Goal: Information Seeking & Learning: Learn about a topic

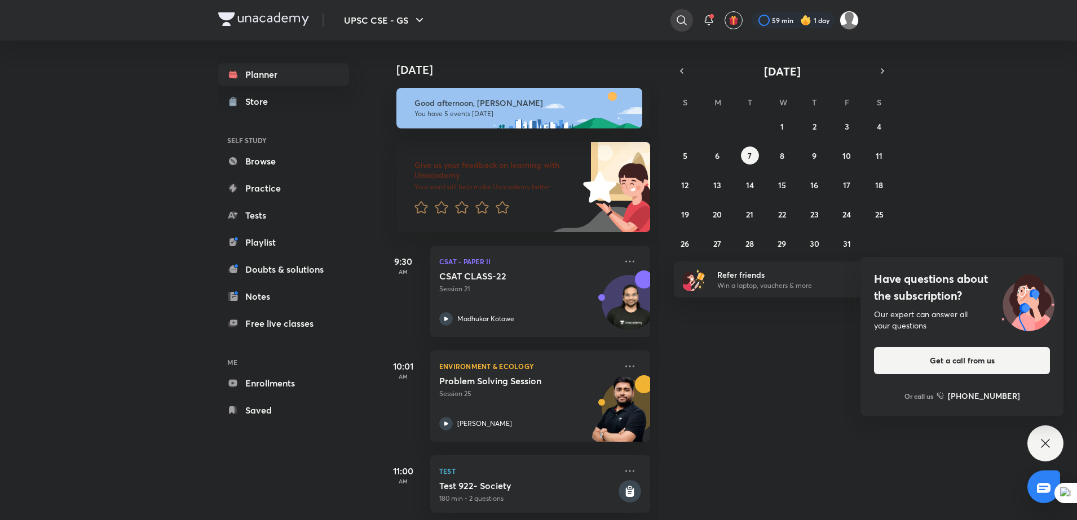
click at [677, 22] on icon at bounding box center [681, 20] width 10 height 10
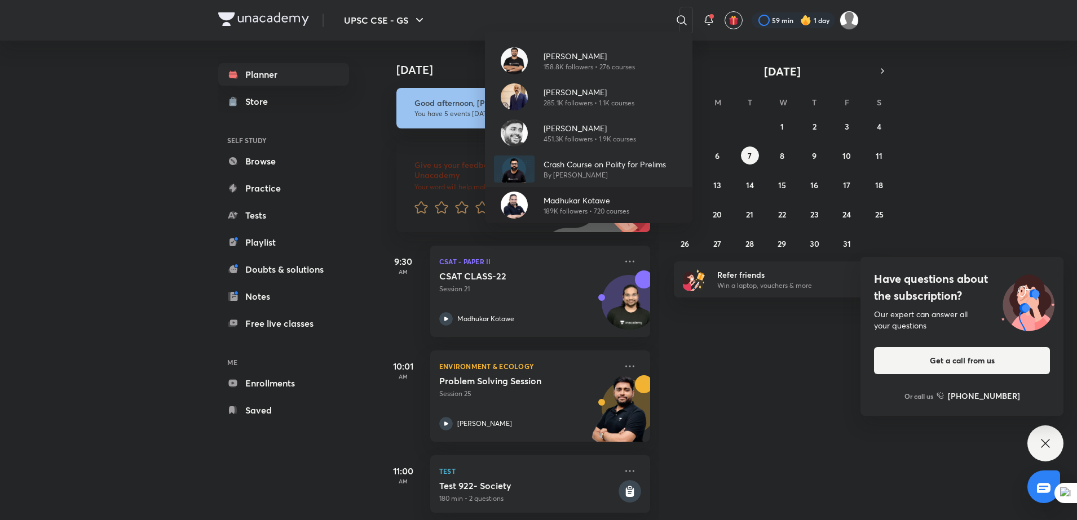
click at [546, 206] on p "189K followers • 720 courses" at bounding box center [586, 211] width 86 height 10
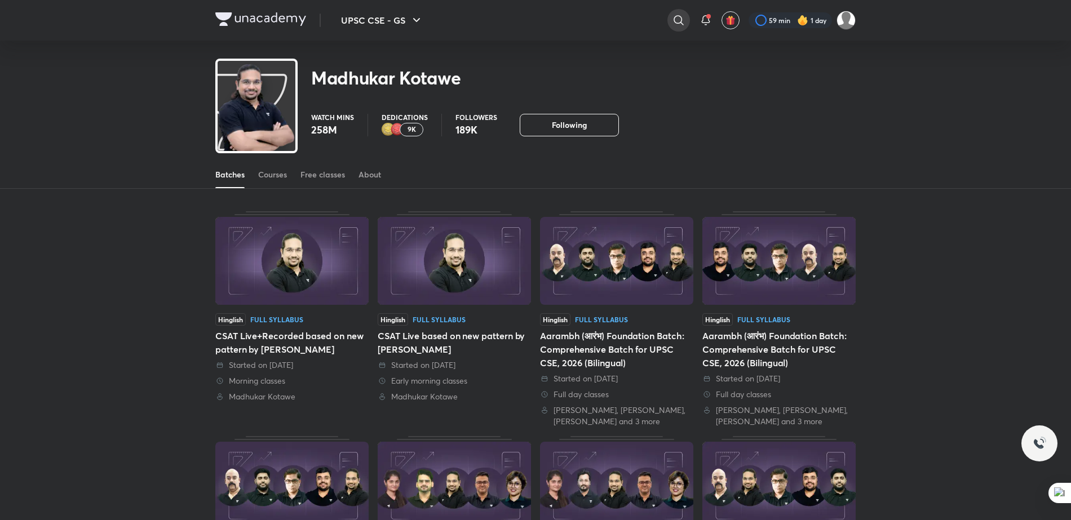
click at [682, 17] on icon at bounding box center [679, 21] width 14 height 14
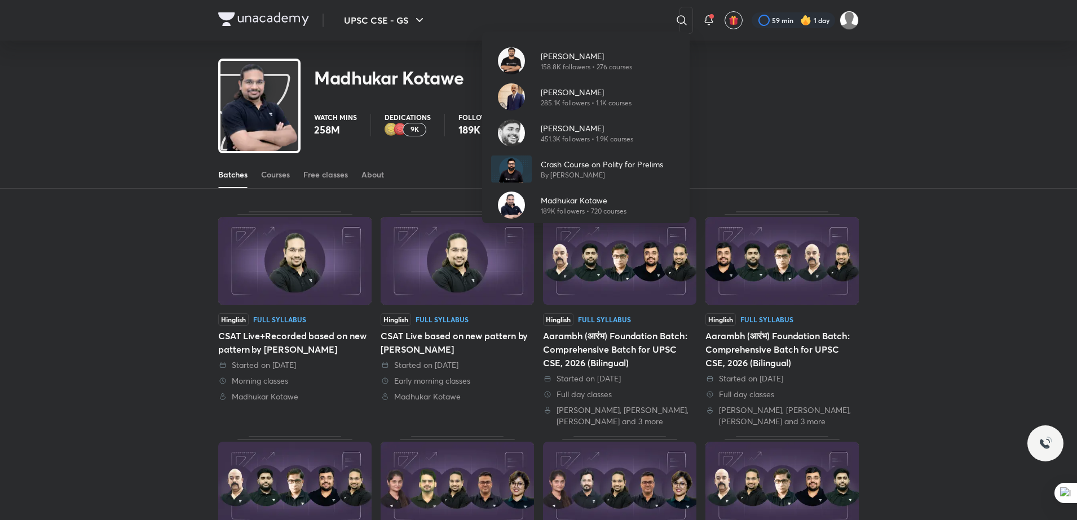
click at [276, 178] on div "[PERSON_NAME] 158.8K followers • 276 courses [PERSON_NAME] 285.1K followers • 1…" at bounding box center [538, 260] width 1077 height 520
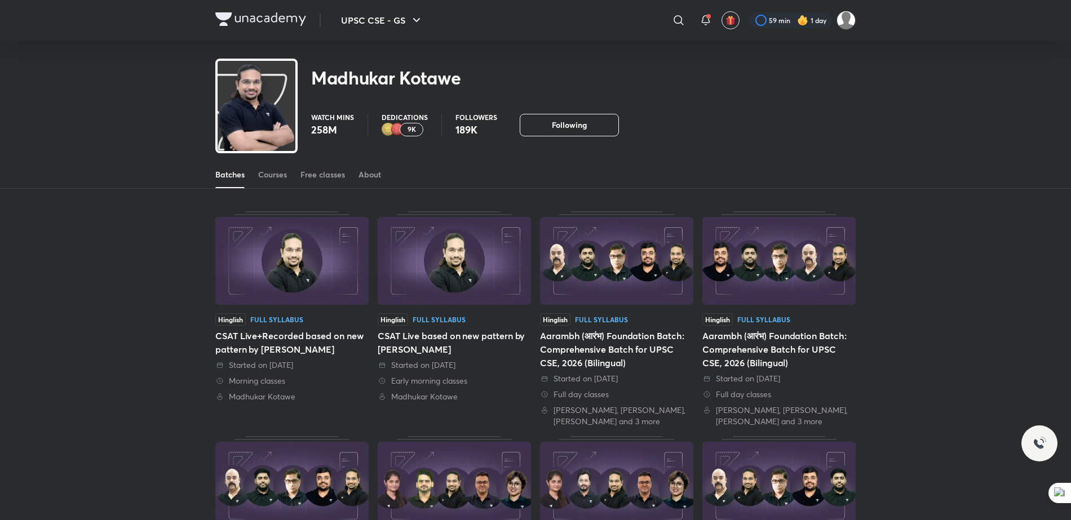
click at [276, 178] on div "Courses" at bounding box center [272, 174] width 29 height 11
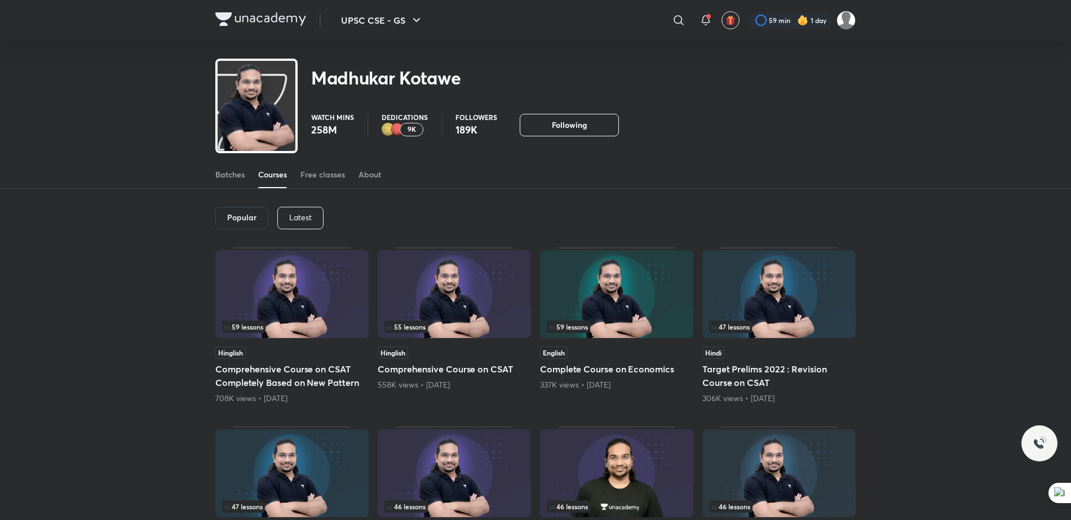
click at [302, 214] on p "Latest" at bounding box center [300, 217] width 23 height 9
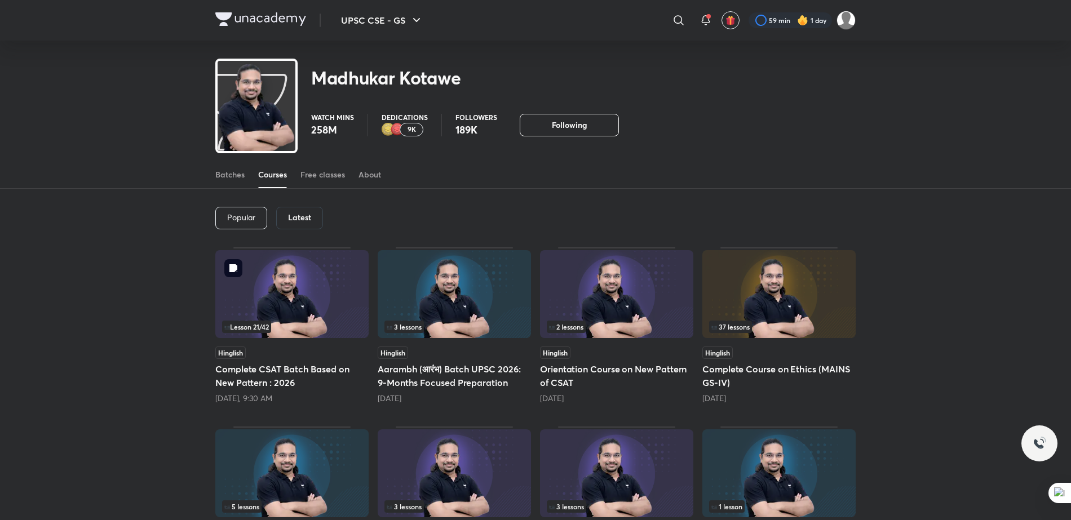
click at [281, 289] on img at bounding box center [291, 294] width 153 height 88
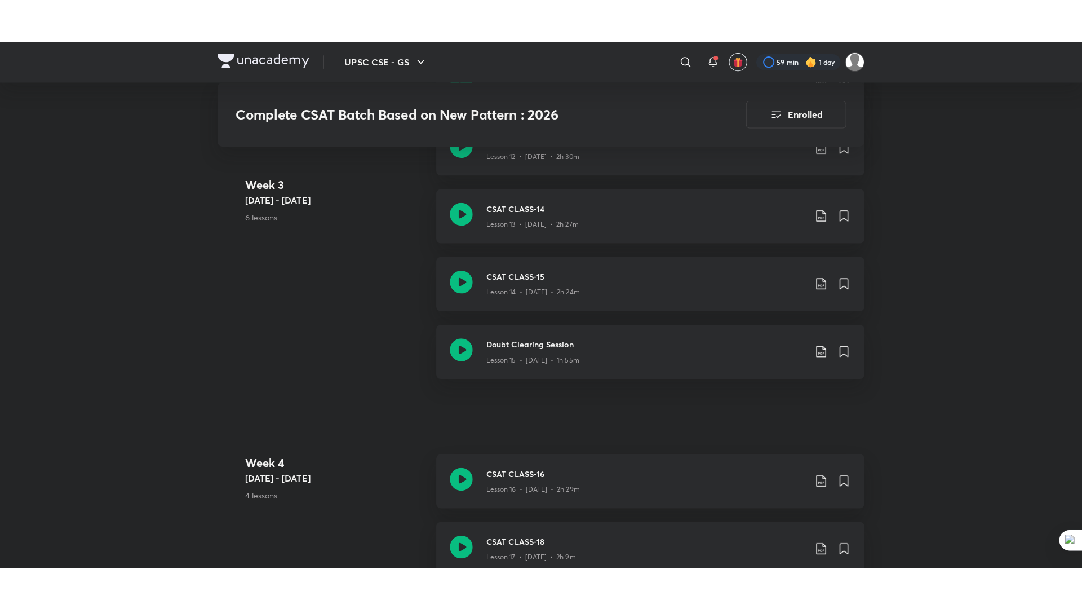
scroll to position [1513, 0]
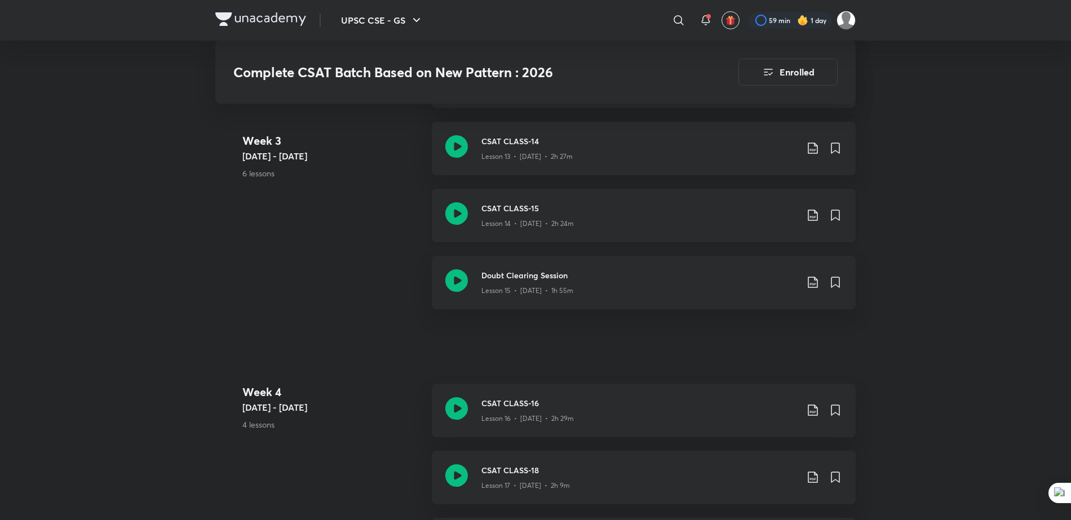
click at [581, 205] on h3 "CSAT CLASS-15" at bounding box center [639, 208] width 316 height 12
